Goal: Transaction & Acquisition: Purchase product/service

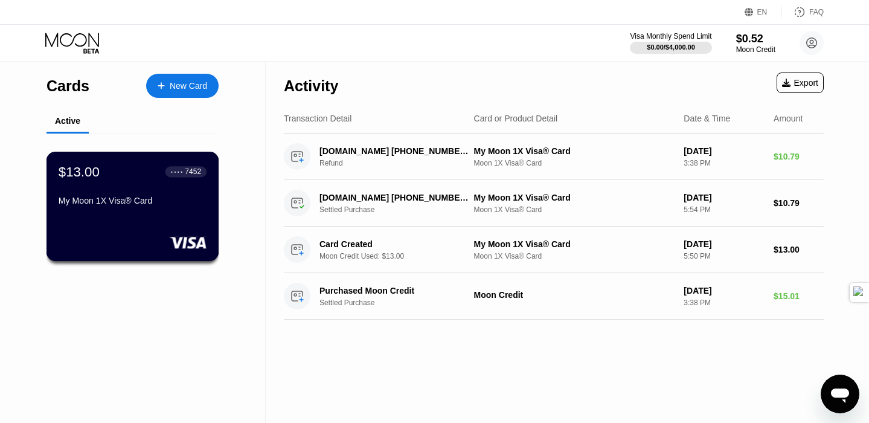
click at [114, 190] on div "$13.00 ● ● ● ● 7452 My Moon 1X Visa® Card" at bounding box center [133, 187] width 148 height 46
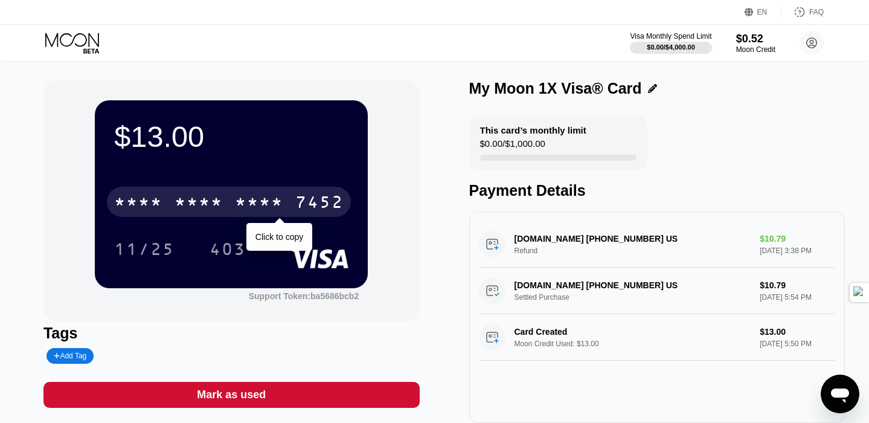
click at [181, 203] on div "* * * *" at bounding box center [199, 203] width 48 height 19
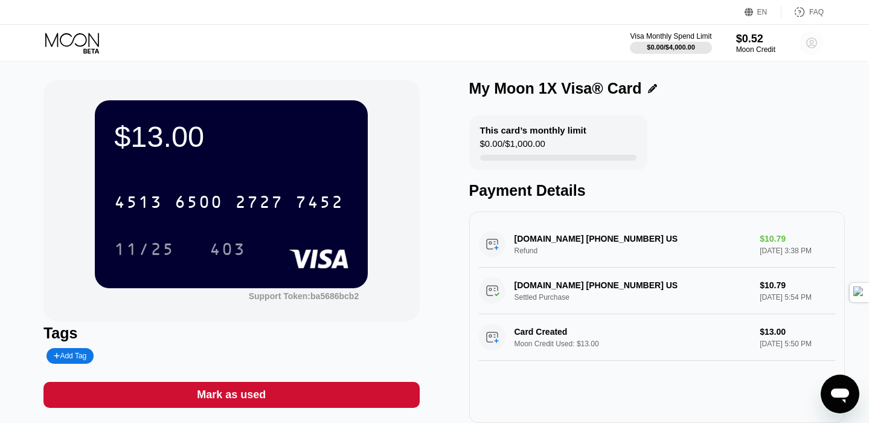
click at [815, 44] on circle at bounding box center [811, 43] width 24 height 24
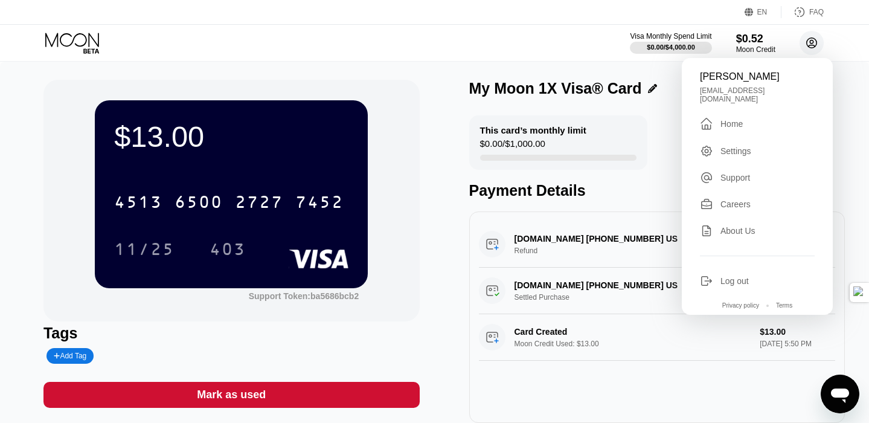
click at [815, 44] on circle at bounding box center [811, 43] width 24 height 24
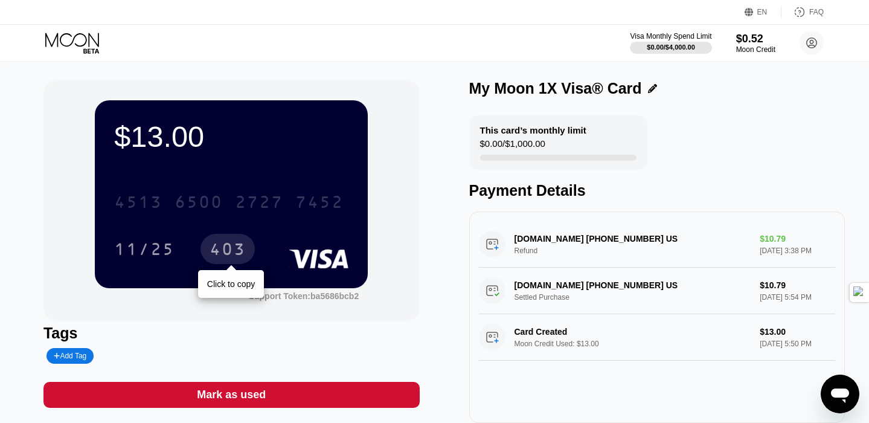
drag, startPoint x: 117, startPoint y: 191, endPoint x: 267, endPoint y: 268, distance: 168.8
click at [266, 266] on div "$13.00 4513 6500 2727 7452 11/25 403 Click to copy" at bounding box center [231, 193] width 273 height 187
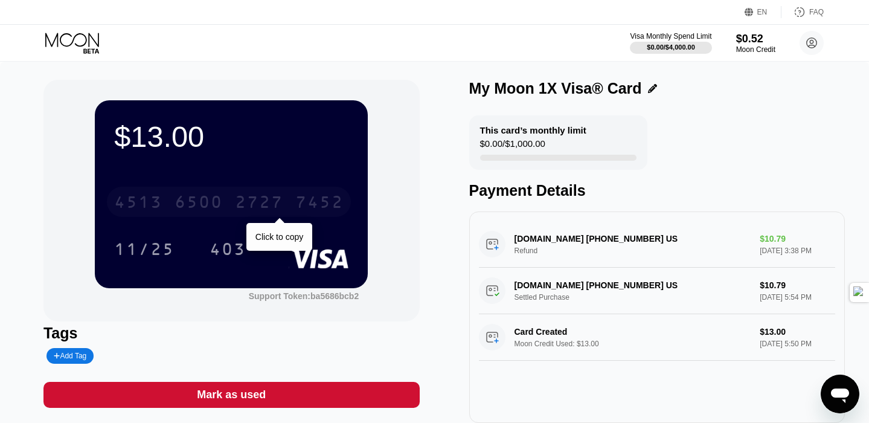
drag, startPoint x: 115, startPoint y: 205, endPoint x: 248, endPoint y: 220, distance: 133.7
click at [248, 220] on div "4513 6500 2727 7452 Click to copy 11/25 403" at bounding box center [231, 213] width 234 height 71
click at [258, 207] on div "2727" at bounding box center [259, 203] width 48 height 19
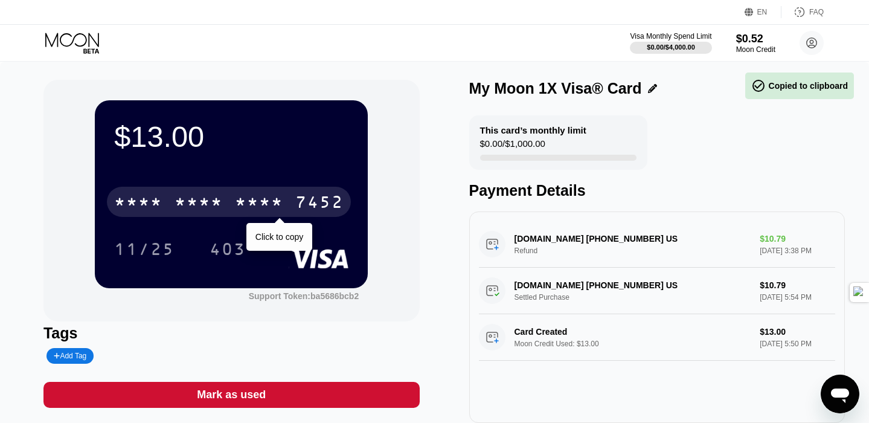
click at [254, 208] on div "* * * *" at bounding box center [259, 203] width 48 height 19
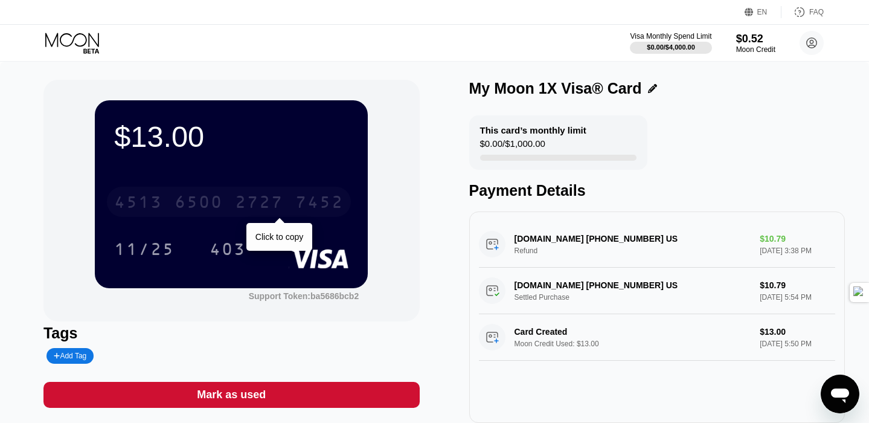
drag, startPoint x: 283, startPoint y: 207, endPoint x: 220, endPoint y: 207, distance: 62.2
click at [220, 207] on div "4513 6500 2727 7452" at bounding box center [229, 202] width 244 height 30
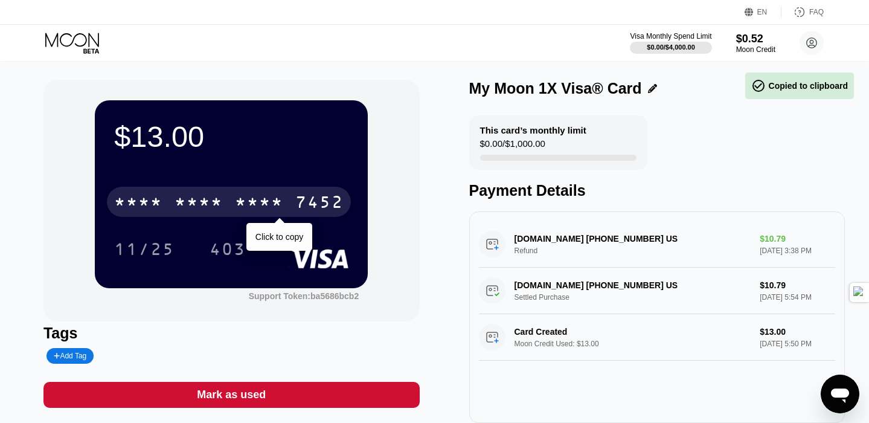
click at [263, 204] on div "* * * *" at bounding box center [259, 203] width 48 height 19
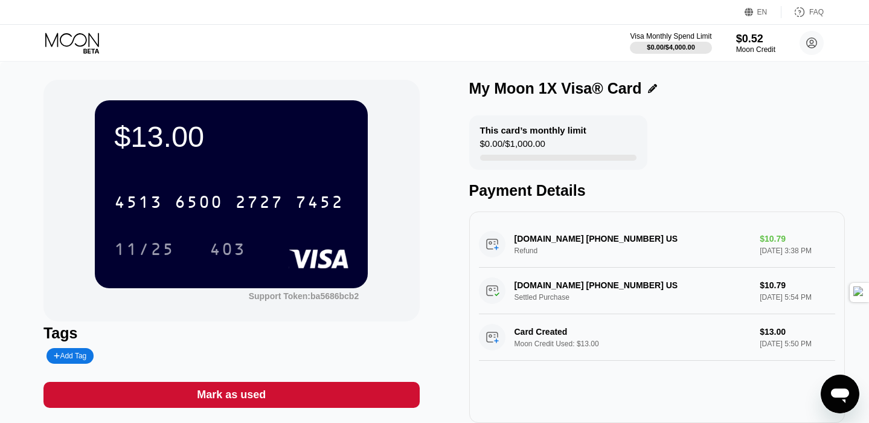
click at [73, 38] on icon at bounding box center [72, 40] width 54 height 14
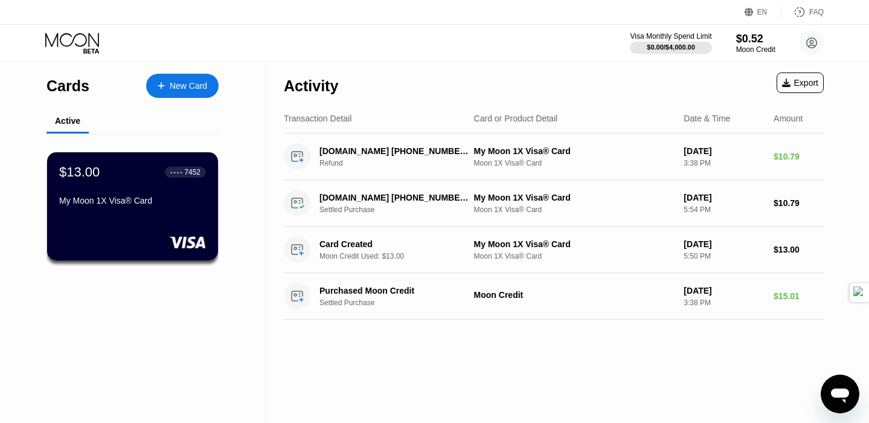
click at [189, 82] on div "New Card" at bounding box center [188, 86] width 37 height 10
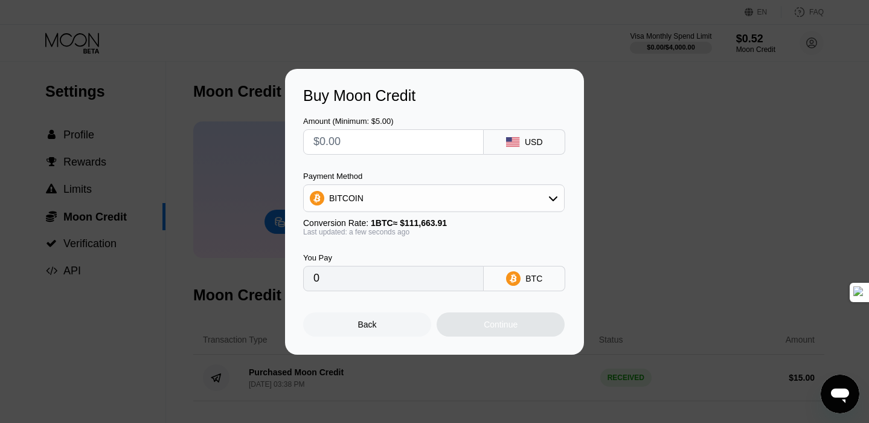
click at [389, 146] on input "text" at bounding box center [393, 142] width 160 height 24
type input "$4"
type input "0.00003583"
type input "$40"
type input "0.00035822"
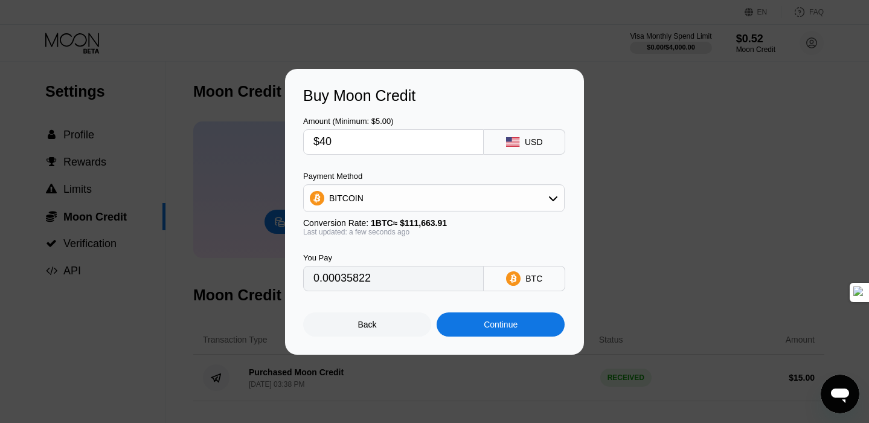
type input "$40"
click at [505, 327] on div "Continue" at bounding box center [501, 324] width 34 height 10
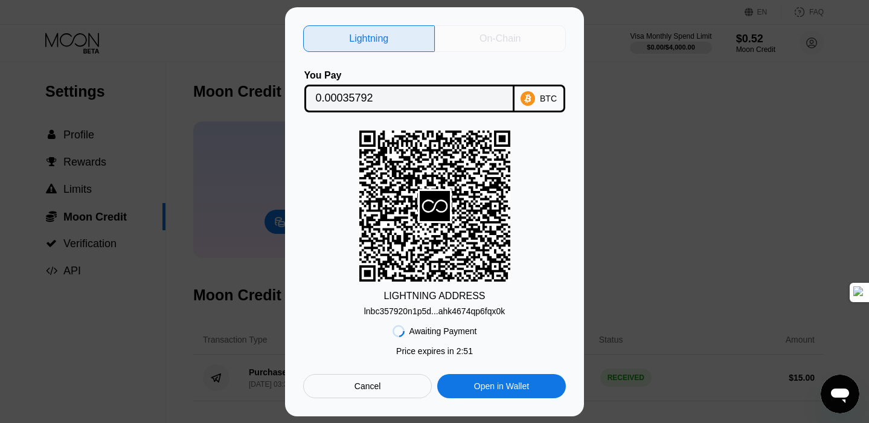
click at [511, 33] on div "On-Chain" at bounding box center [499, 39] width 41 height 12
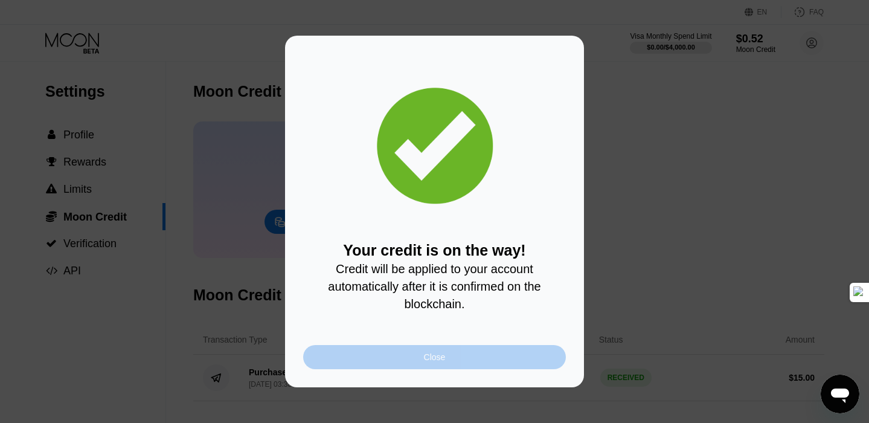
click at [447, 356] on div "Close" at bounding box center [434, 357] width 263 height 24
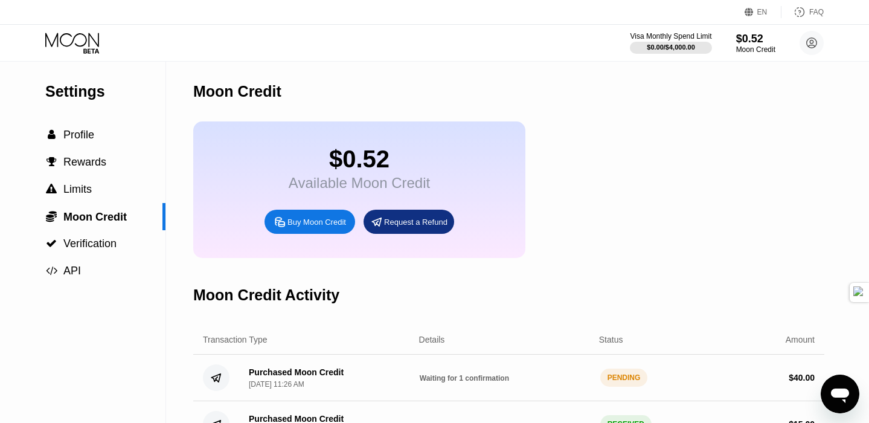
click at [65, 37] on icon at bounding box center [73, 43] width 56 height 21
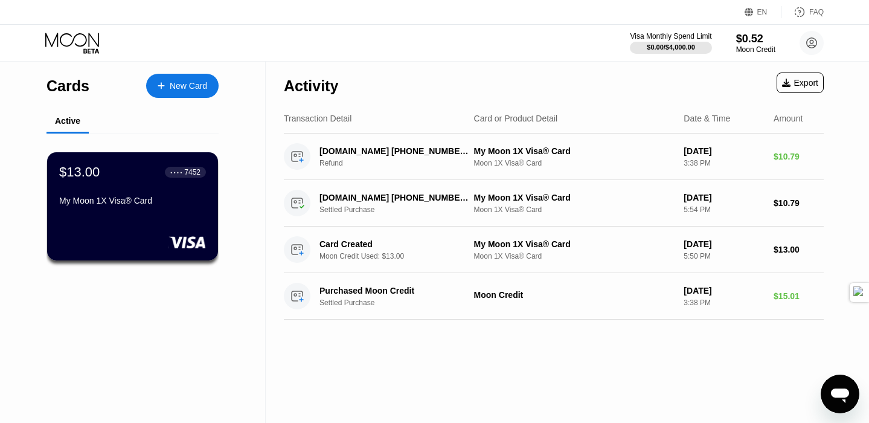
click at [60, 36] on icon at bounding box center [72, 40] width 54 height 14
click at [75, 37] on icon at bounding box center [73, 43] width 56 height 21
click at [78, 45] on icon at bounding box center [72, 40] width 54 height 14
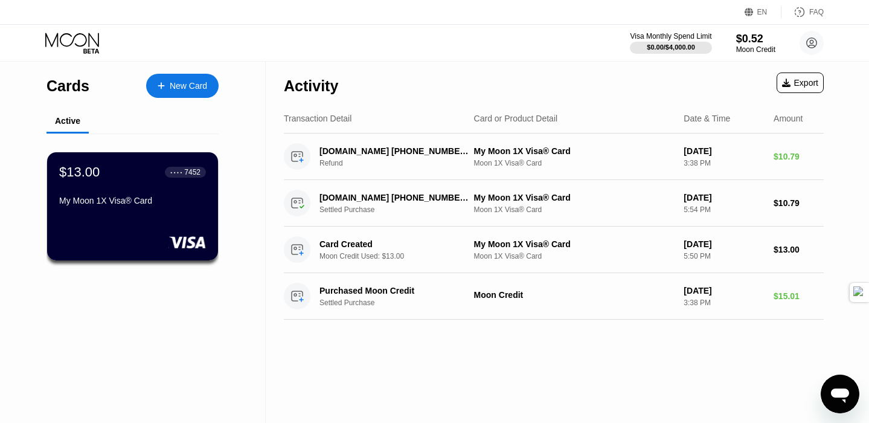
click at [75, 37] on icon at bounding box center [73, 43] width 56 height 21
click at [68, 46] on icon at bounding box center [73, 43] width 56 height 21
click at [65, 43] on icon at bounding box center [73, 43] width 56 height 21
click at [71, 39] on icon at bounding box center [73, 43] width 56 height 21
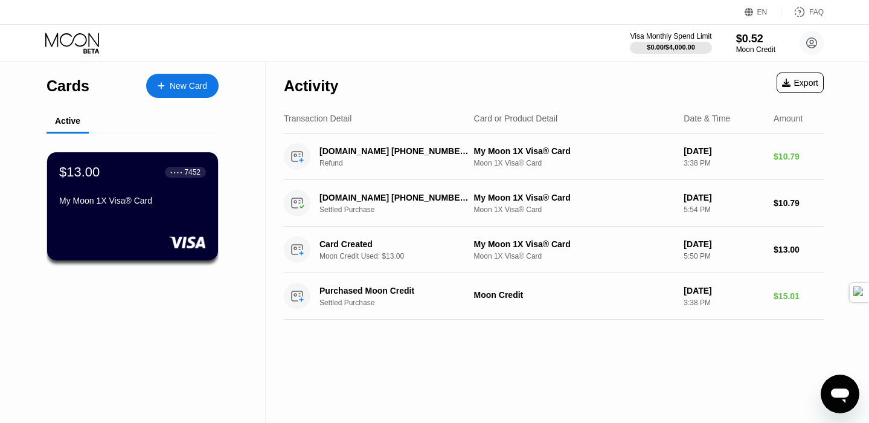
click at [66, 38] on icon at bounding box center [73, 43] width 56 height 21
click at [85, 36] on icon at bounding box center [72, 40] width 54 height 14
click at [62, 33] on icon at bounding box center [73, 43] width 56 height 21
click at [81, 37] on icon at bounding box center [73, 43] width 56 height 21
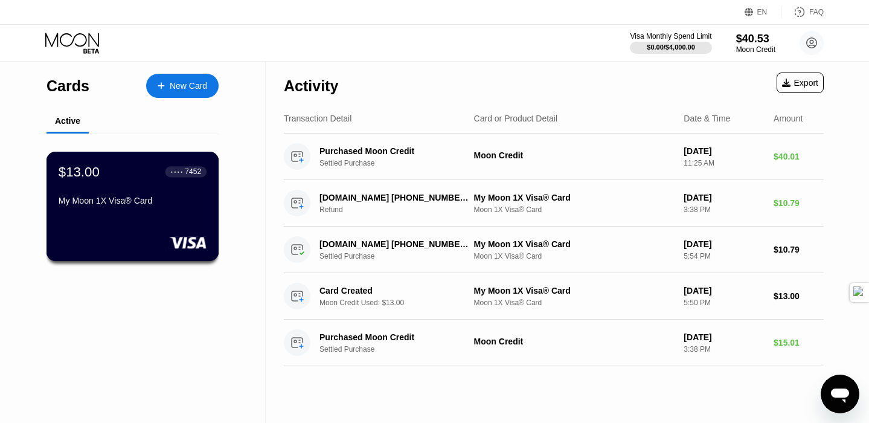
click at [176, 198] on div "My Moon 1X Visa® Card" at bounding box center [133, 201] width 148 height 10
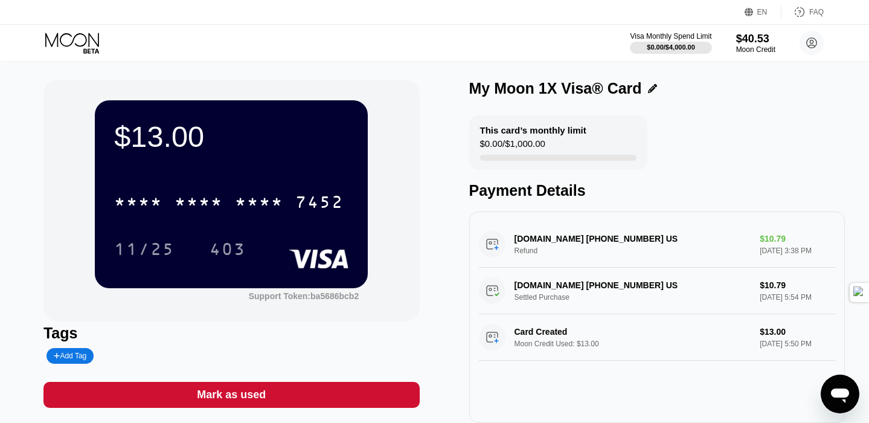
click at [68, 36] on icon at bounding box center [73, 43] width 56 height 21
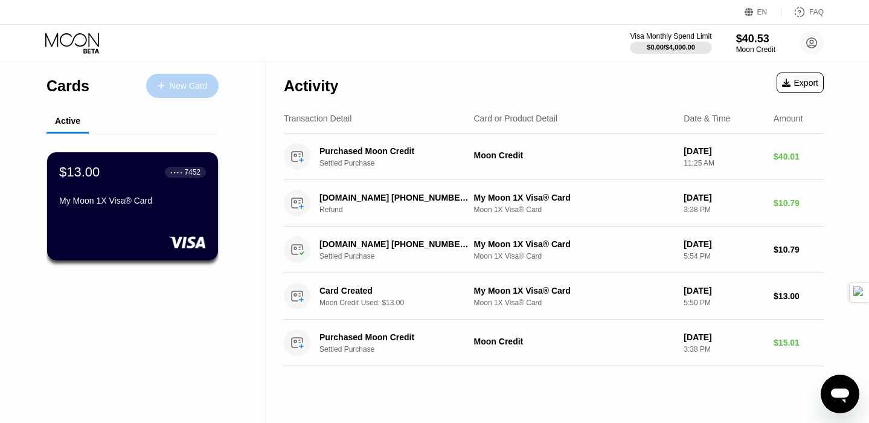
click at [185, 83] on div "New Card" at bounding box center [188, 86] width 37 height 10
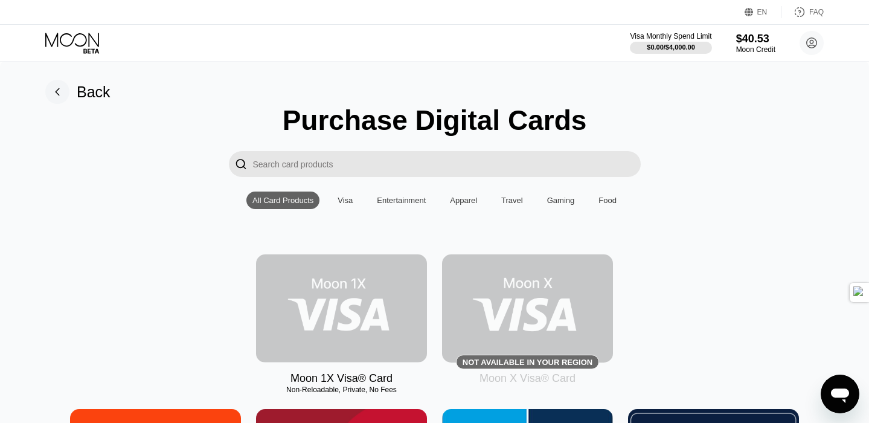
click at [367, 302] on img at bounding box center [341, 308] width 171 height 108
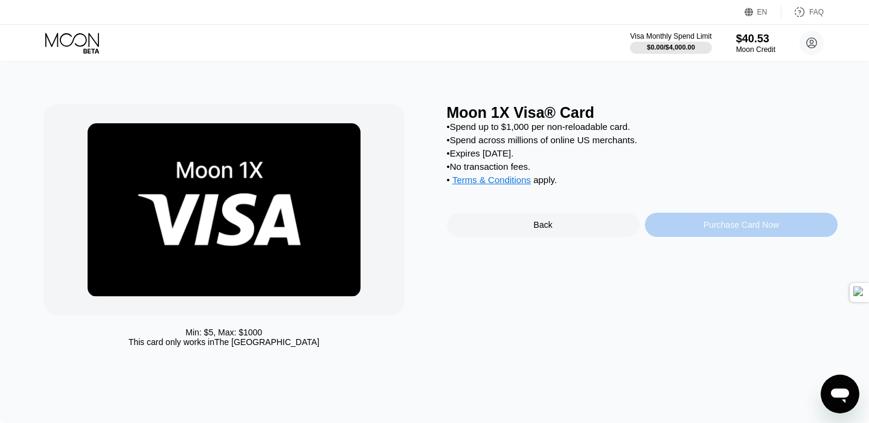
click at [719, 225] on div "Purchase Card Now" at bounding box center [740, 225] width 75 height 10
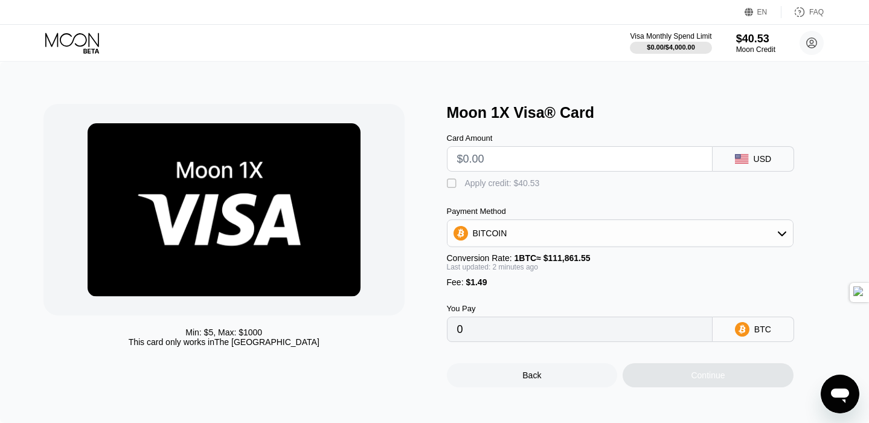
click at [467, 160] on input "text" at bounding box center [579, 159] width 245 height 24
type input "$3"
type input "0.00004014"
type input "$39"
type input "0.00036197"
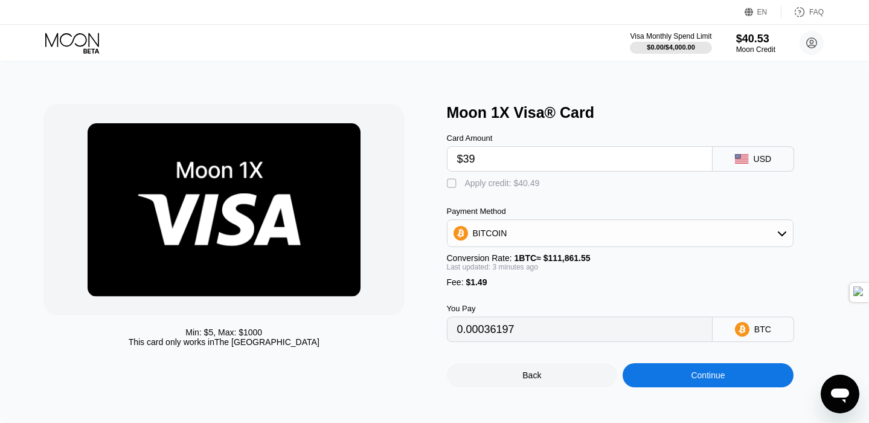
type input "$39"
click at [455, 185] on div "" at bounding box center [453, 184] width 12 height 12
type input "0"
click at [522, 331] on input "0" at bounding box center [579, 329] width 245 height 24
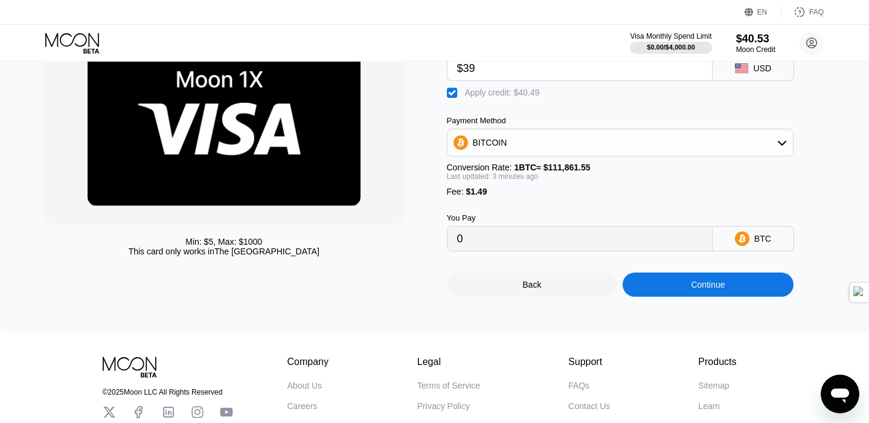
scroll to position [95, 0]
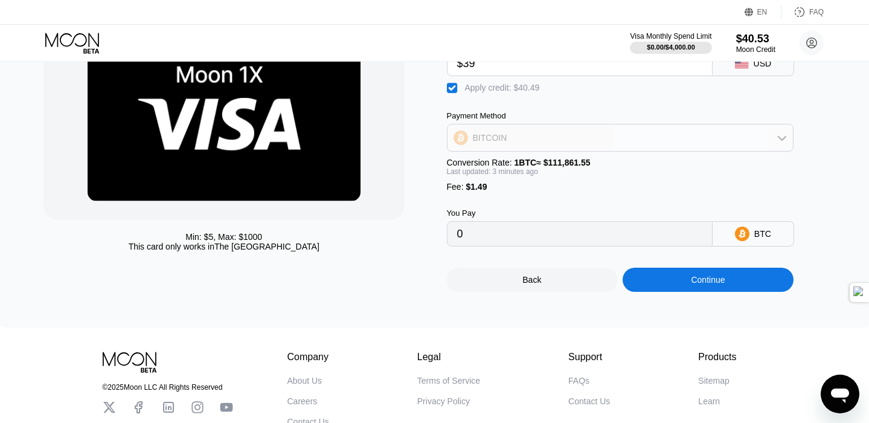
click at [583, 138] on div "BITCOIN" at bounding box center [619, 138] width 345 height 24
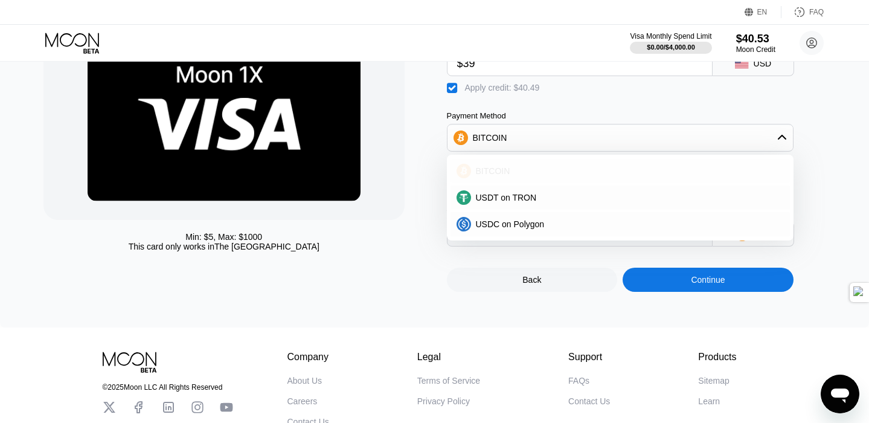
click at [554, 170] on div "BITCOIN" at bounding box center [627, 171] width 313 height 10
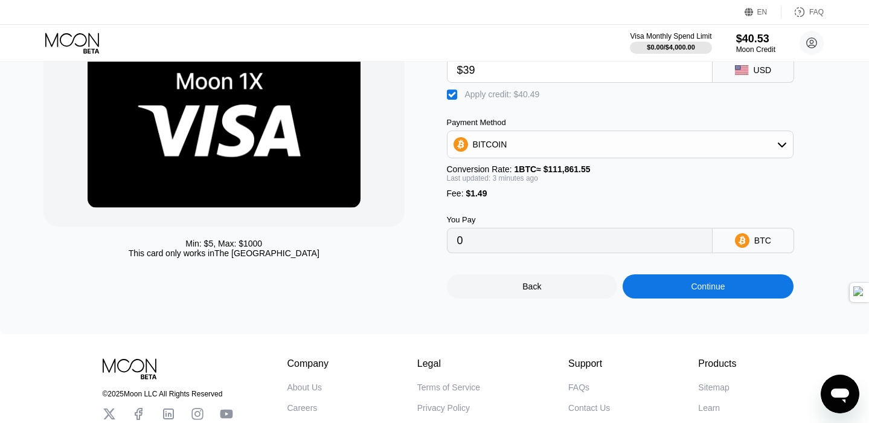
scroll to position [92, 0]
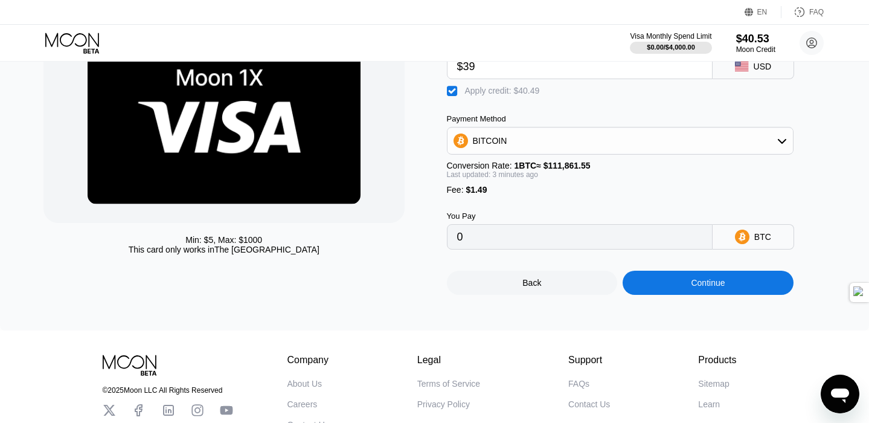
click at [554, 244] on input "0" at bounding box center [579, 237] width 245 height 24
click at [493, 227] on input "0" at bounding box center [579, 237] width 245 height 24
click at [706, 289] on div "Continue" at bounding box center [708, 283] width 171 height 24
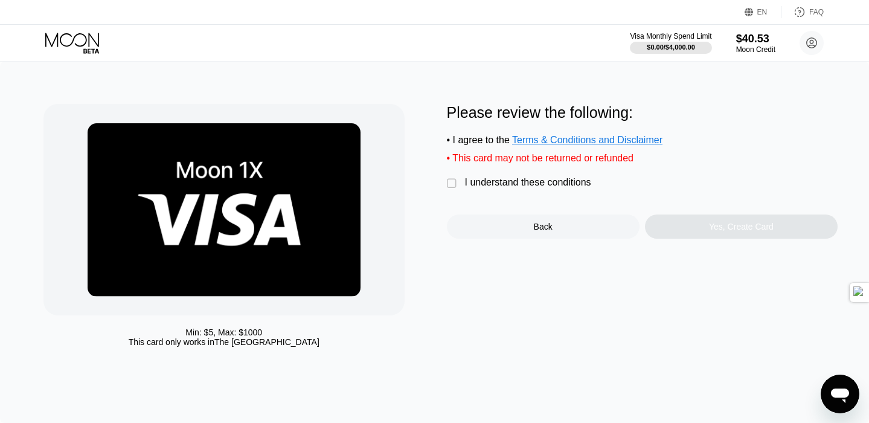
click at [450, 184] on div "" at bounding box center [453, 184] width 12 height 12
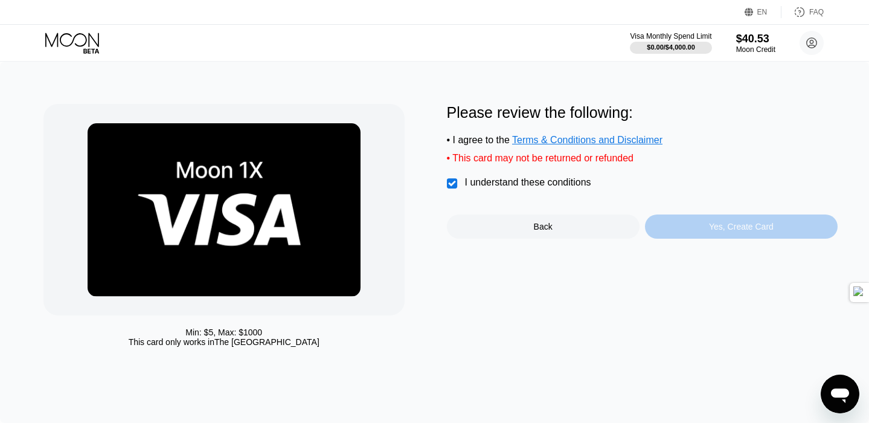
click at [715, 230] on div "Yes, Create Card" at bounding box center [741, 227] width 65 height 10
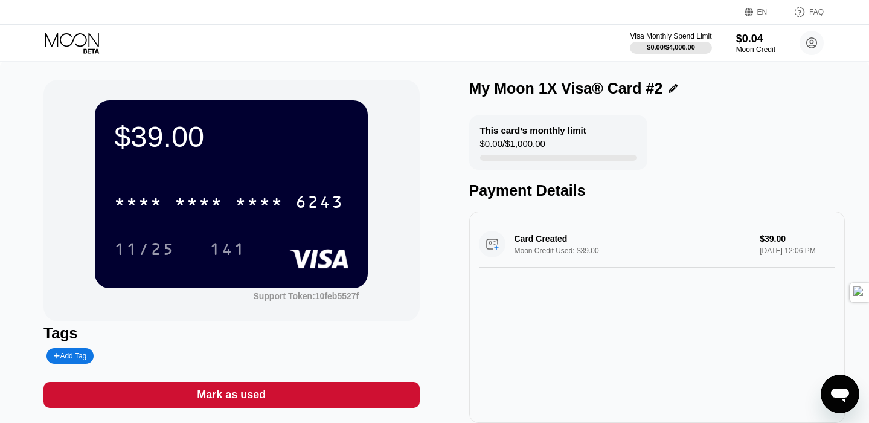
click at [279, 237] on div "11/25 141" at bounding box center [231, 249] width 234 height 30
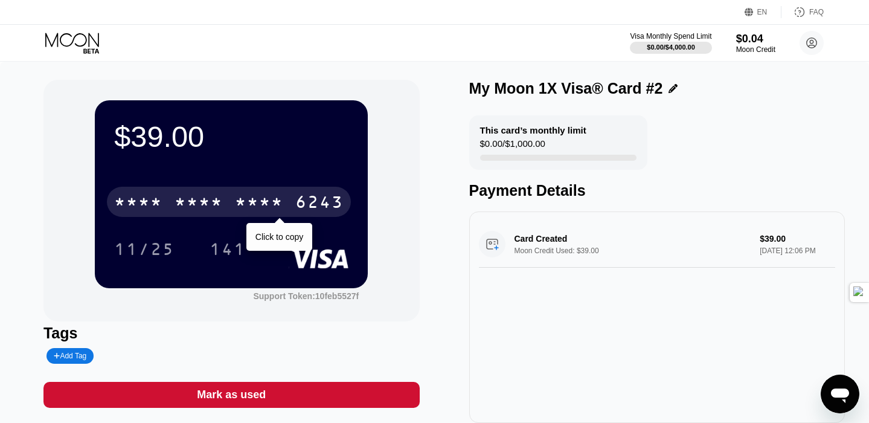
click at [256, 207] on div "* * * *" at bounding box center [259, 203] width 48 height 19
